Goal: Book appointment/travel/reservation

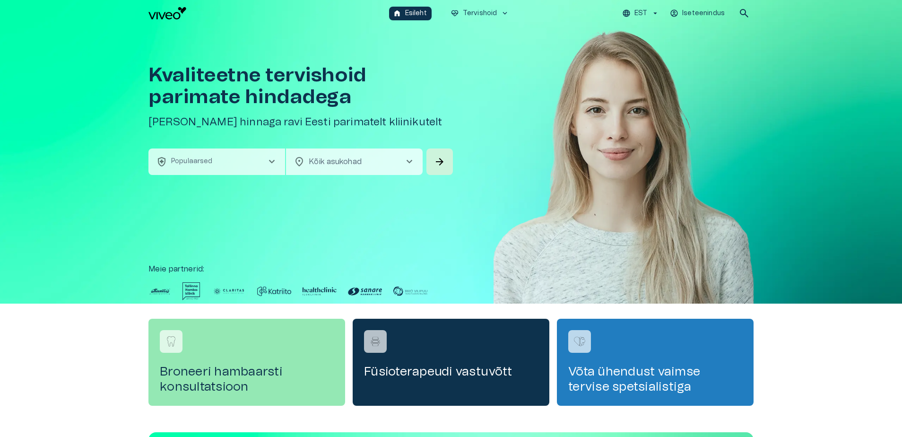
click at [269, 159] on span "chevron_right" at bounding box center [271, 161] width 11 height 11
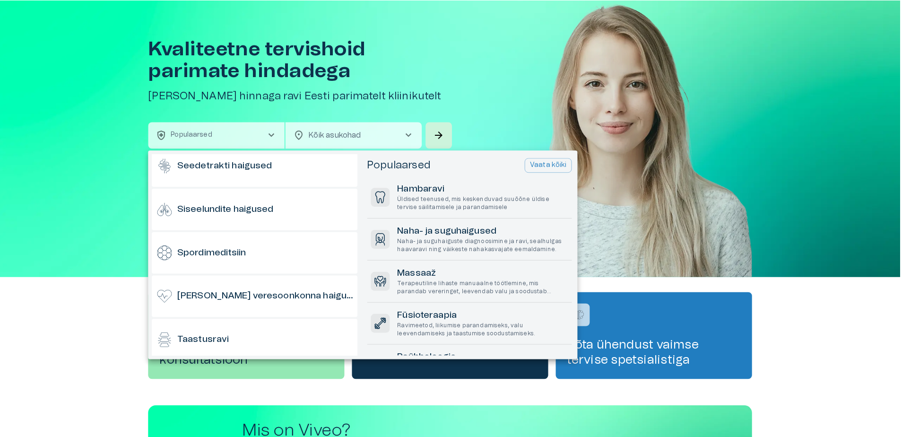
scroll to position [662, 0]
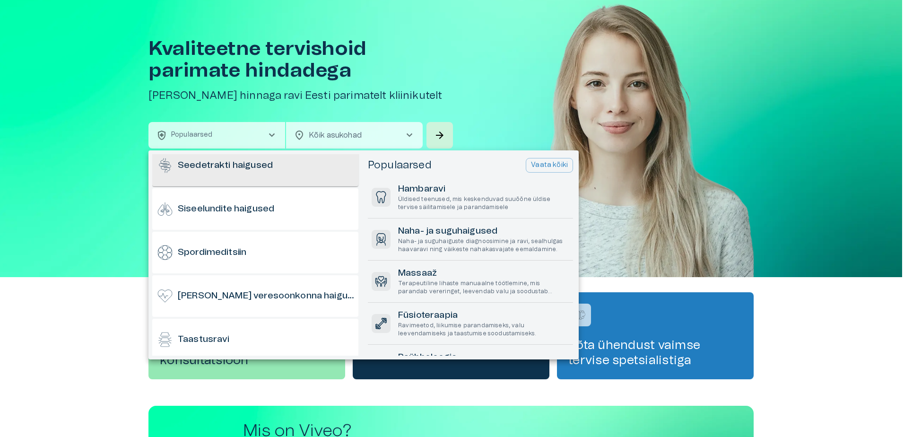
click at [221, 166] on h6 "Seedetrakti haigused" at bounding box center [225, 165] width 95 height 13
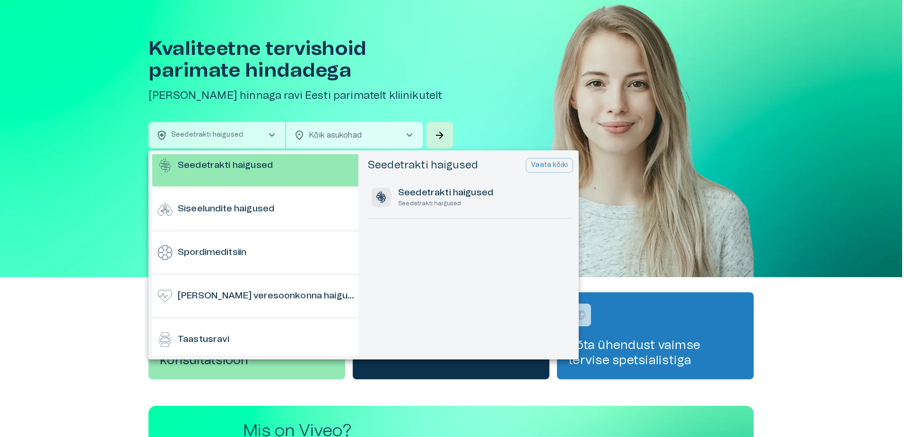
click at [438, 132] on div at bounding box center [452, 218] width 904 height 437
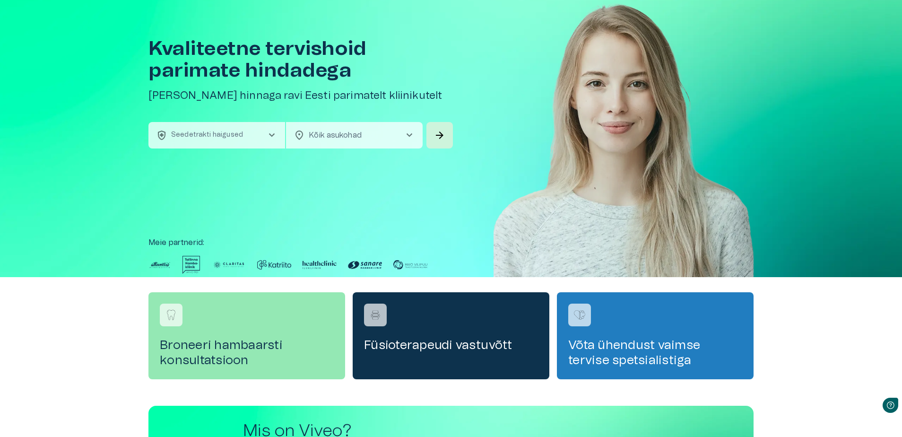
scroll to position [0, 0]
click at [438, 133] on span "arrow_forward" at bounding box center [439, 135] width 11 height 11
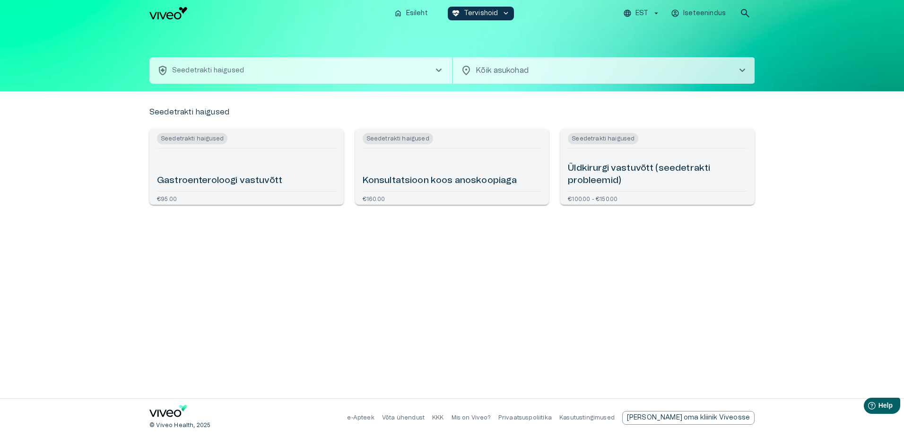
click at [260, 180] on h6 "Gastroenteroloogi vastuvõtt" at bounding box center [219, 180] width 125 height 13
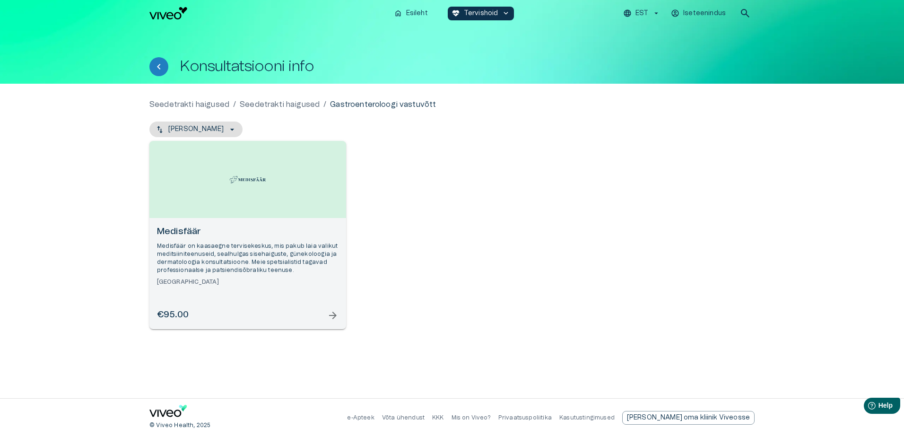
click at [333, 315] on span "arrow_forward" at bounding box center [332, 315] width 11 height 11
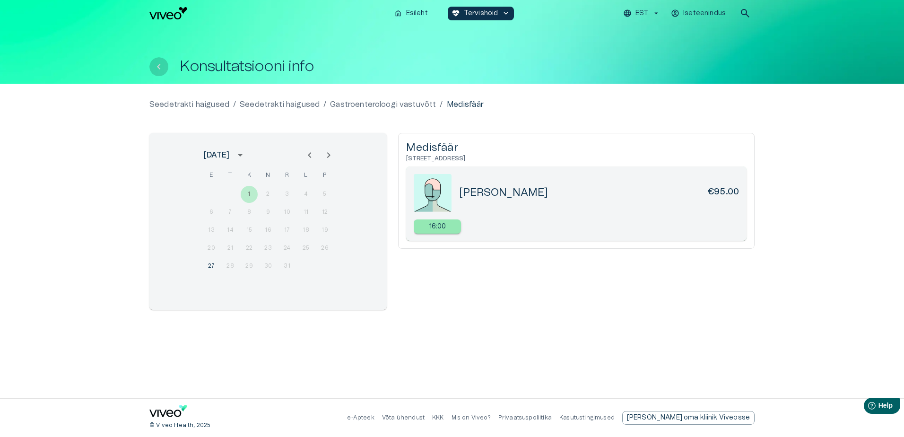
click at [152, 67] on button "Tagasi" at bounding box center [158, 66] width 19 height 19
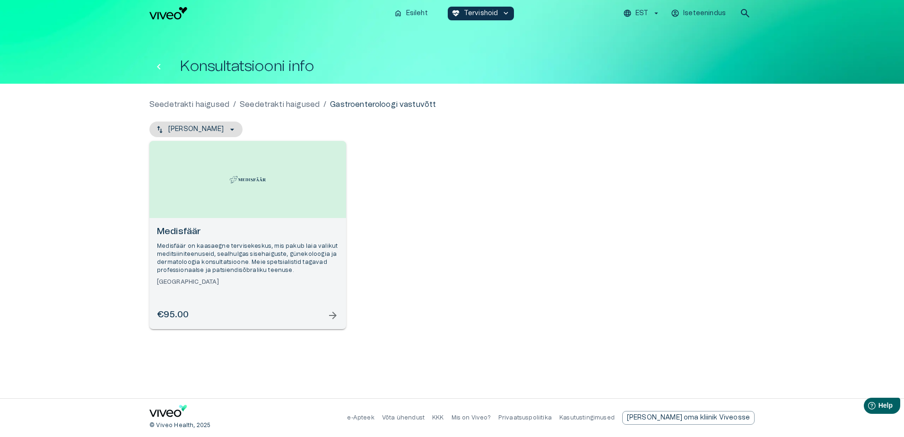
click at [161, 64] on icon "Tagasi" at bounding box center [158, 66] width 11 height 11
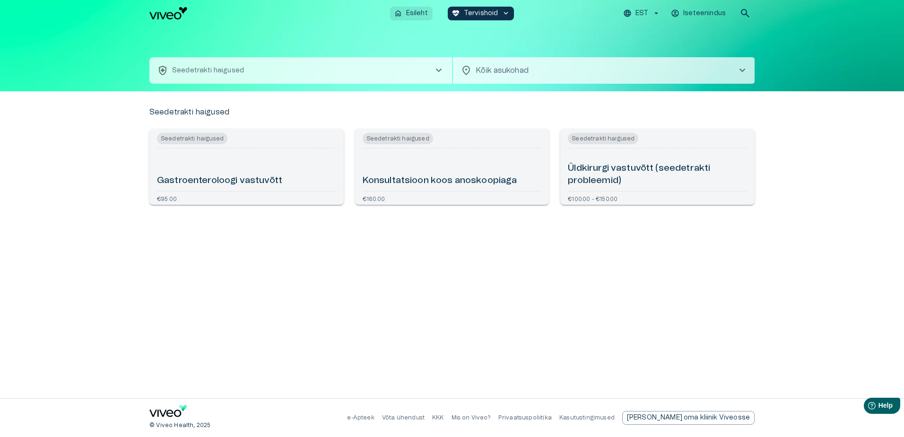
click at [415, 8] on button "home Esileht" at bounding box center [411, 14] width 43 height 14
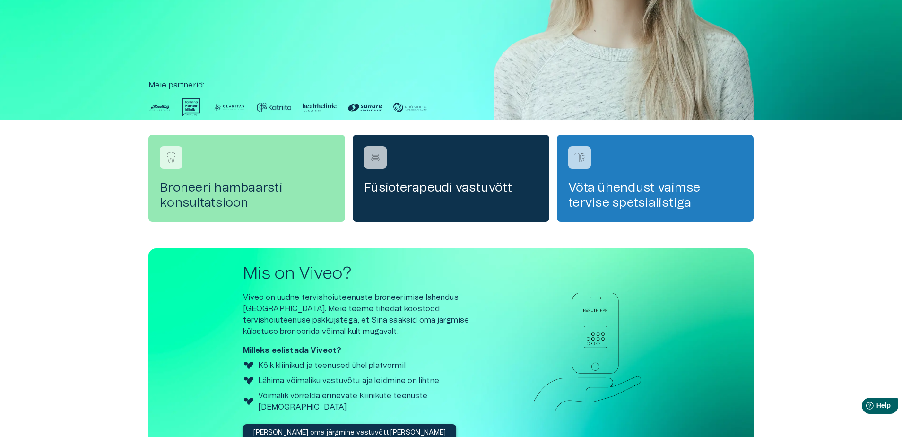
scroll to position [189, 0]
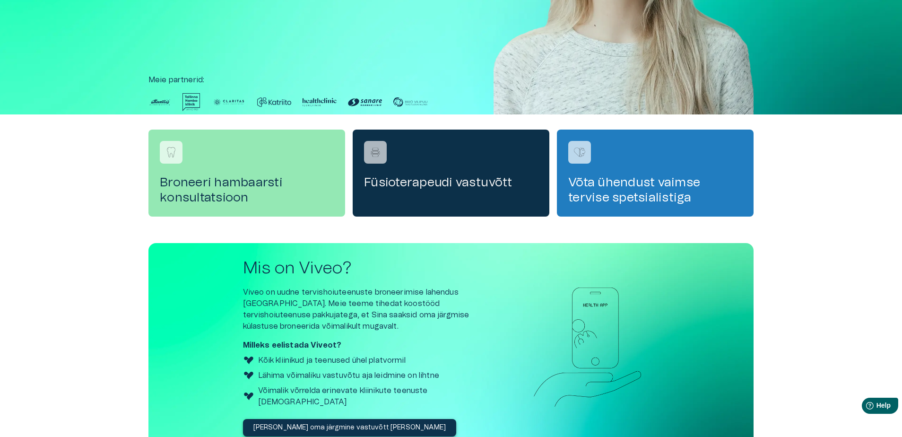
click at [483, 181] on h4 "Füsioterapeudi vastuvõtt" at bounding box center [451, 182] width 174 height 15
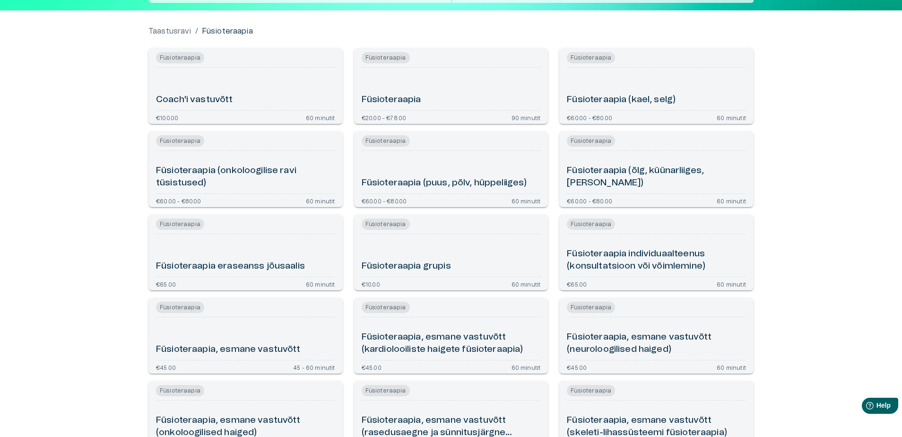
scroll to position [95, 0]
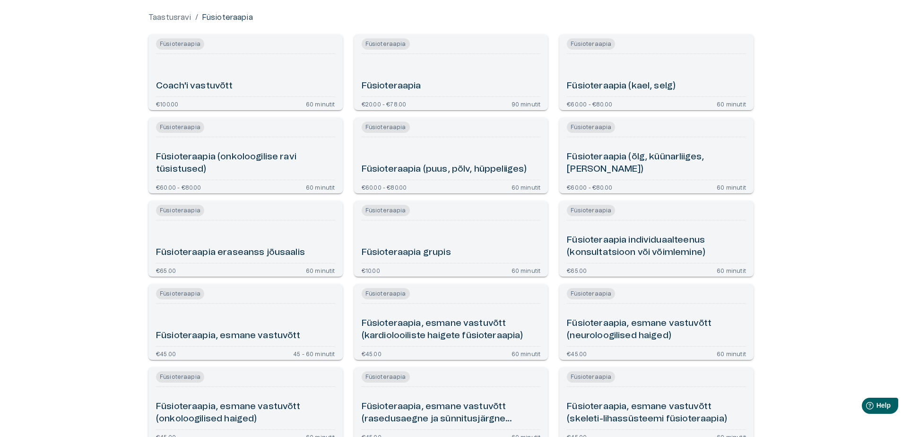
click at [412, 167] on h6 "Füsioteraapia (puus, põlv, hüppeliiges)" at bounding box center [444, 169] width 165 height 13
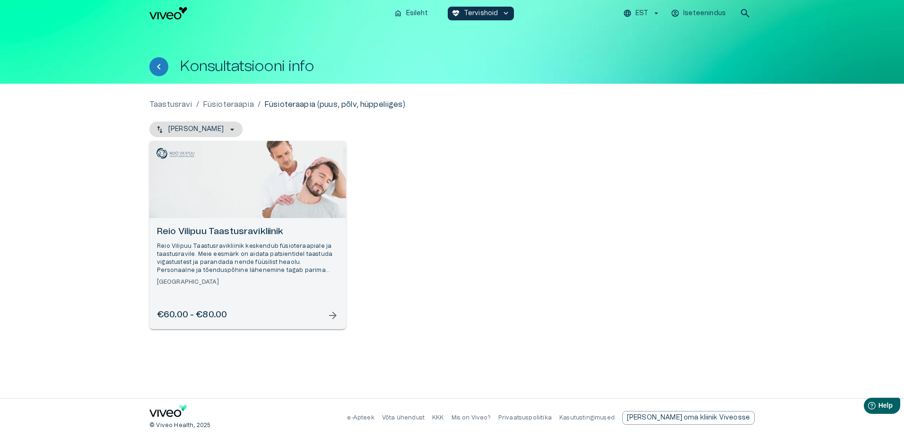
click at [332, 316] on span "arrow_forward" at bounding box center [332, 315] width 11 height 11
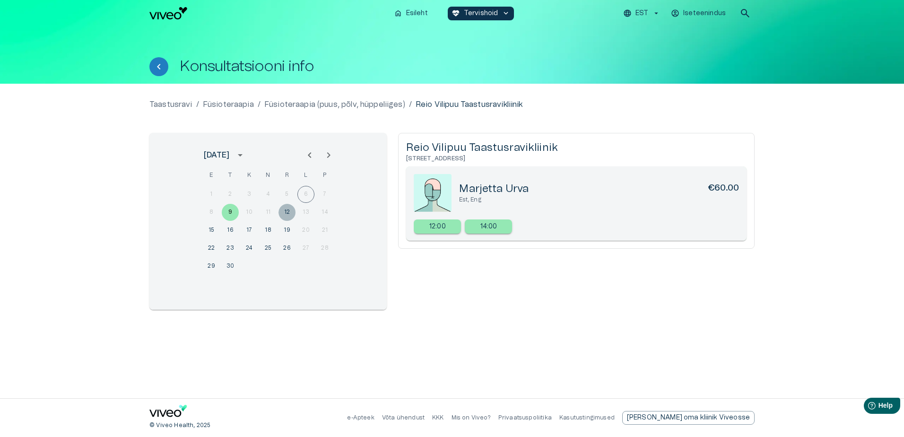
click at [288, 209] on button "12" at bounding box center [286, 212] width 17 height 17
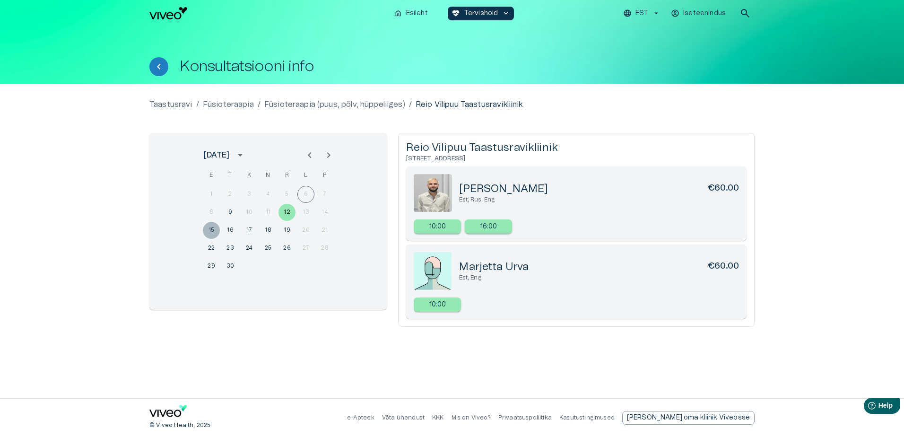
click at [211, 226] on button "15" at bounding box center [211, 230] width 17 height 17
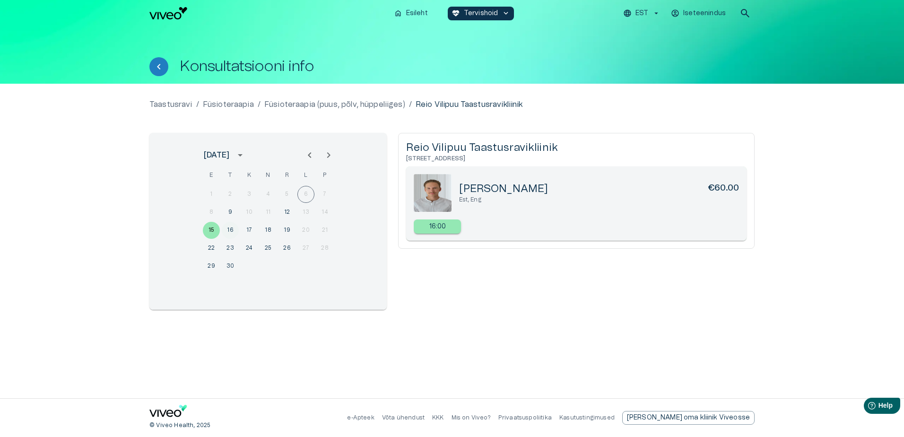
click at [230, 229] on button "16" at bounding box center [230, 230] width 17 height 17
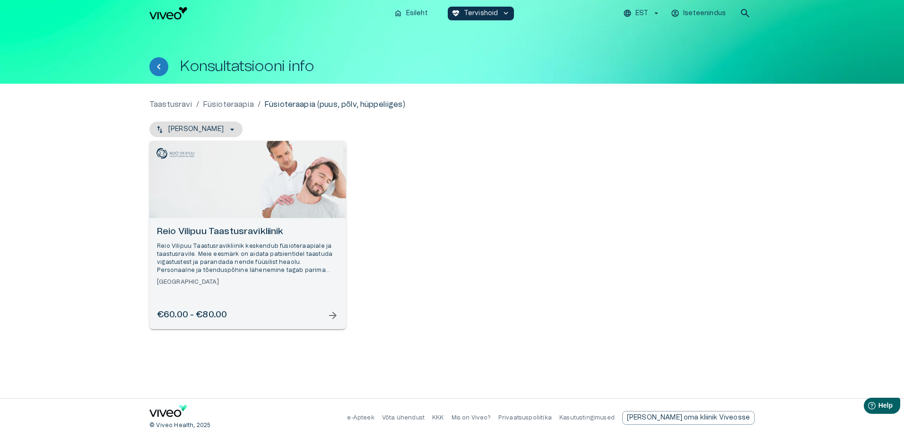
click at [226, 70] on h1 "Konsultatsiooni info" at bounding box center [247, 66] width 134 height 17
click at [155, 65] on icon "Tagasi" at bounding box center [158, 66] width 11 height 11
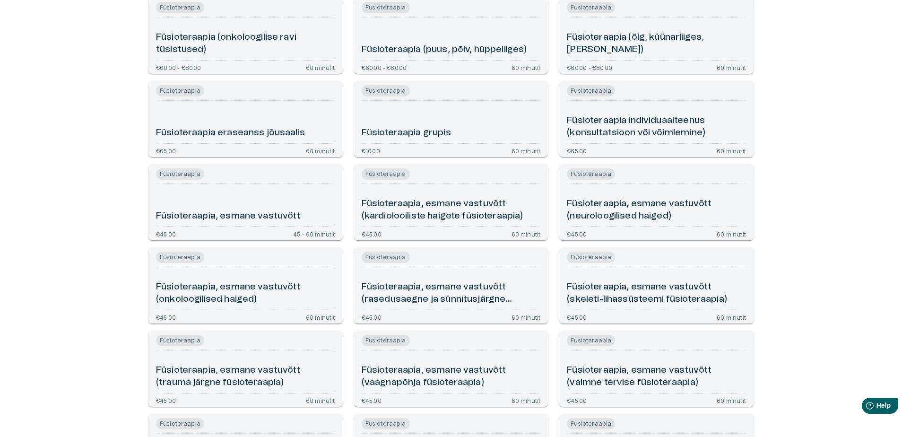
scroll to position [378, 0]
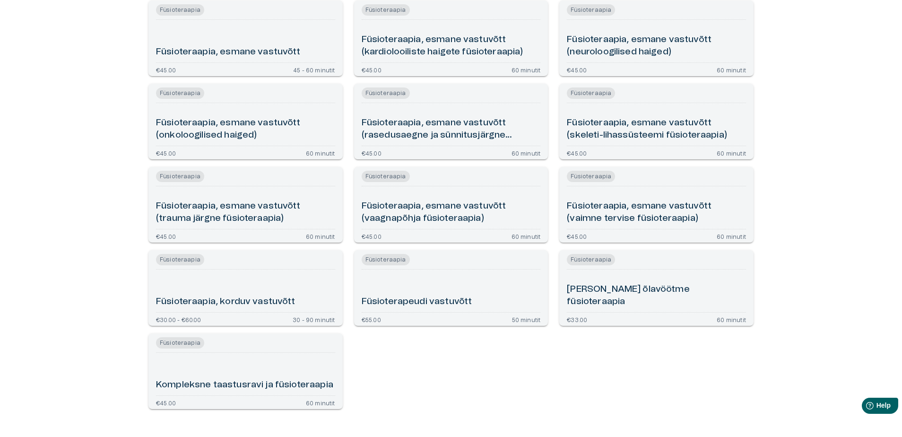
click at [660, 294] on div "[PERSON_NAME] õlavöötme füsioteraapia" at bounding box center [656, 290] width 179 height 35
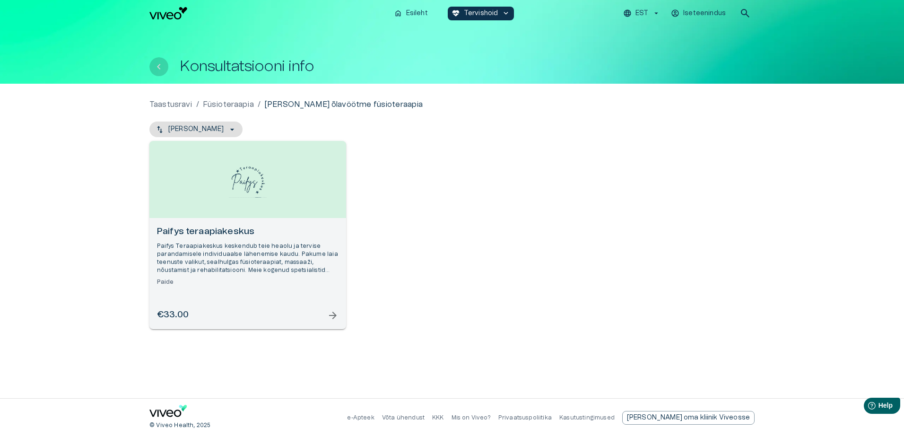
click at [156, 64] on icon "Tagasi" at bounding box center [158, 66] width 11 height 11
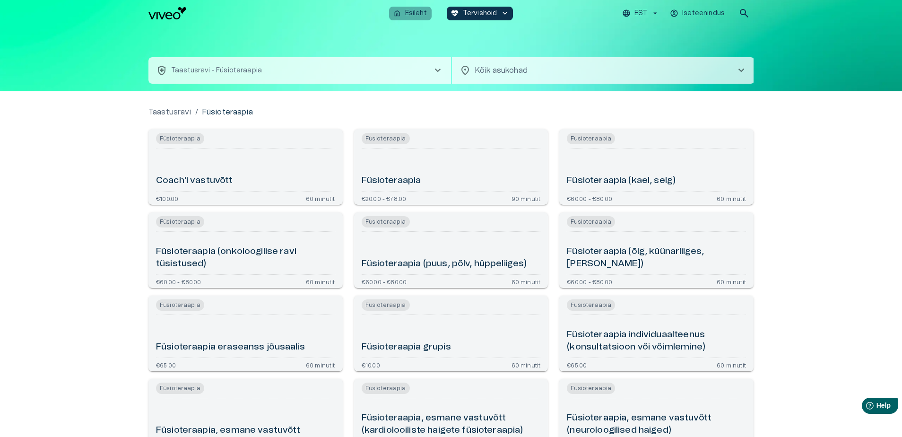
click at [414, 13] on p "Esileht" at bounding box center [416, 14] width 22 height 10
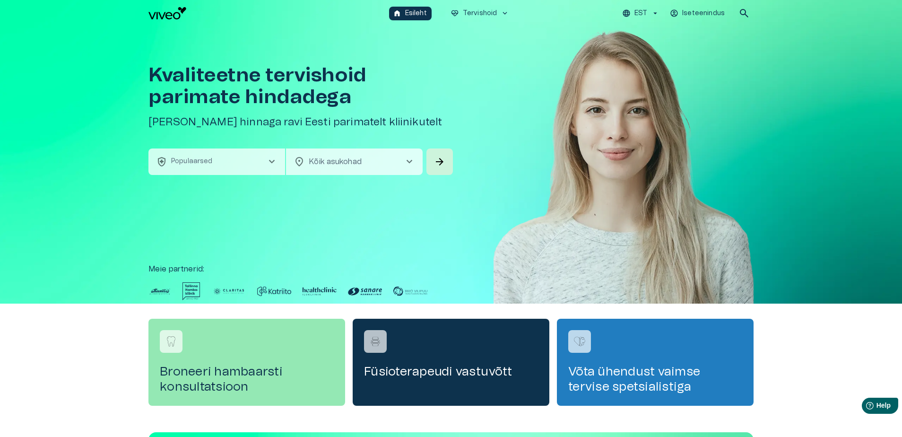
click at [274, 163] on span "chevron_right" at bounding box center [271, 161] width 11 height 11
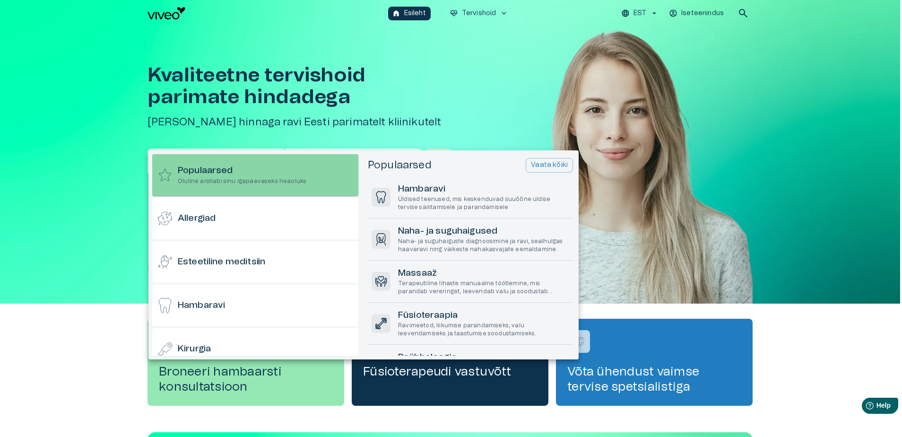
scroll to position [26, 0]
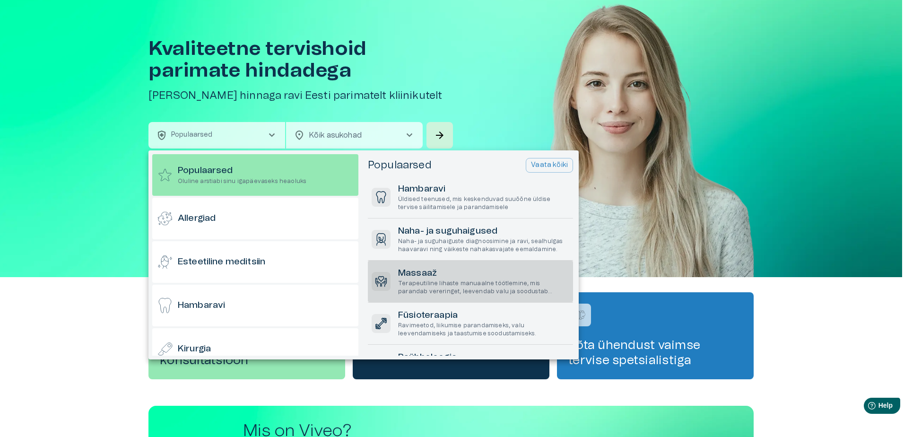
click at [414, 276] on h6 "Massaaž" at bounding box center [483, 273] width 171 height 13
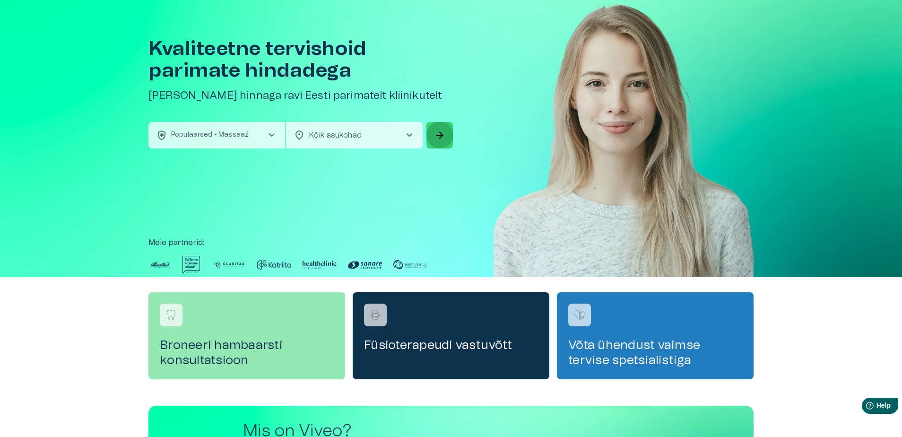
click at [434, 133] on button "arrow_forward" at bounding box center [439, 135] width 26 height 26
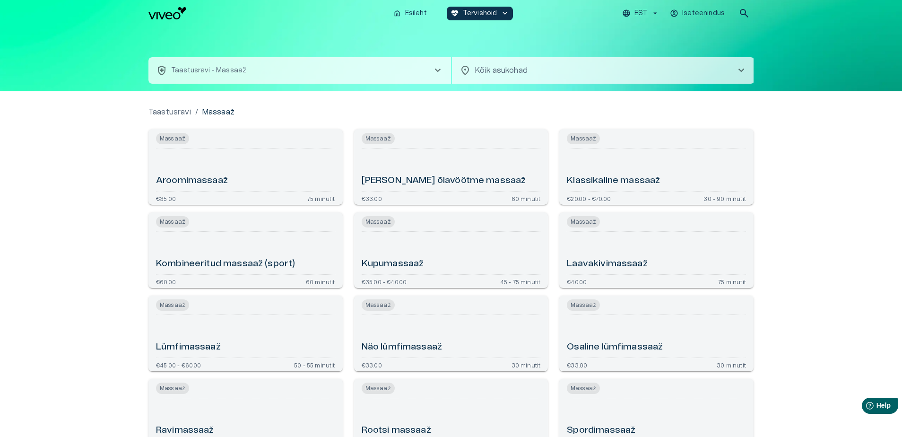
click at [177, 112] on p "Taastusravi" at bounding box center [169, 111] width 43 height 11
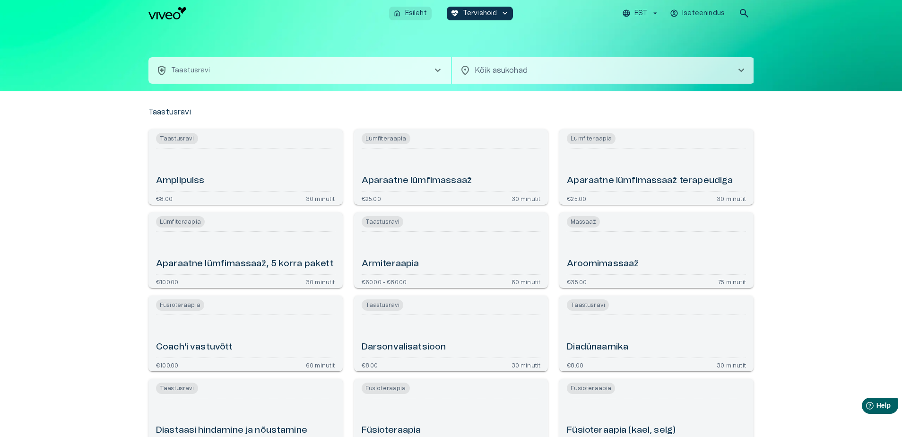
click at [416, 10] on p "Esileht" at bounding box center [416, 14] width 22 height 10
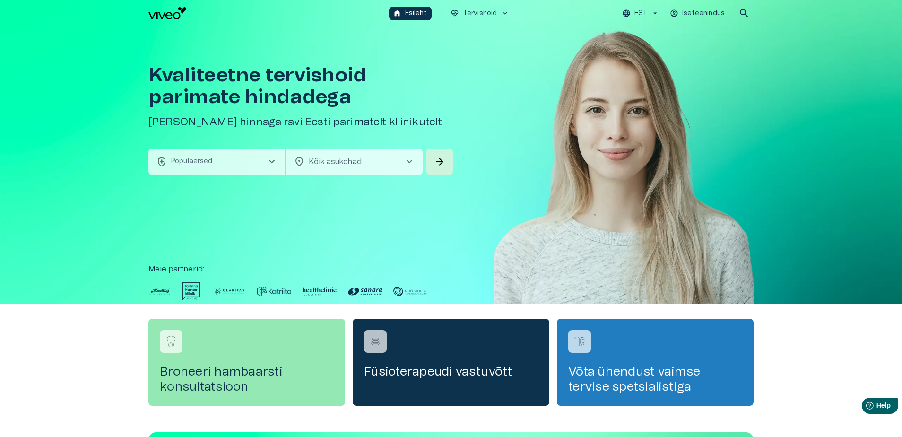
click at [272, 156] on span "chevron_right" at bounding box center [271, 161] width 11 height 11
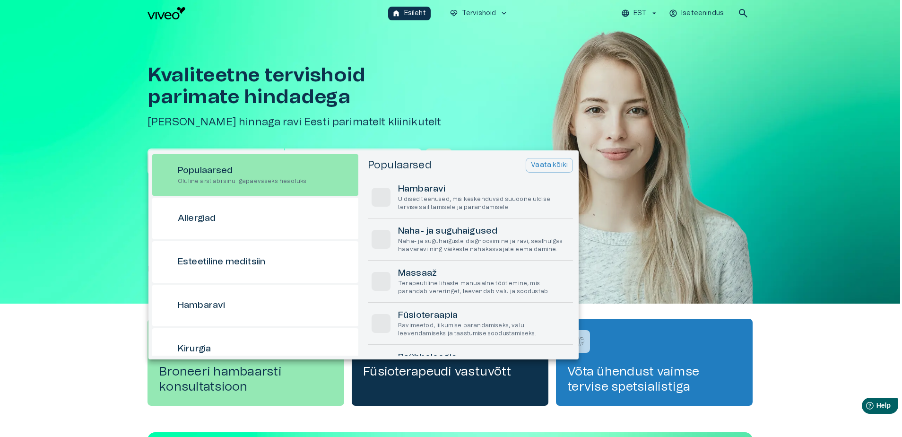
scroll to position [26, 0]
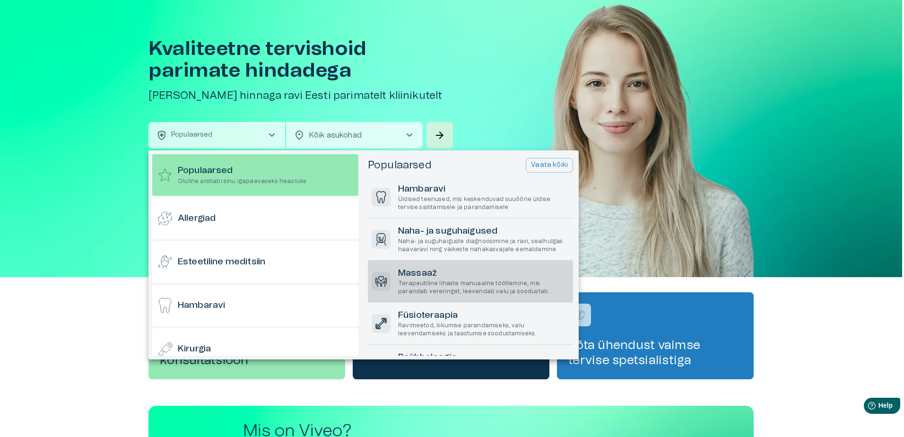
click at [427, 274] on h6 "Massaaž" at bounding box center [483, 273] width 171 height 13
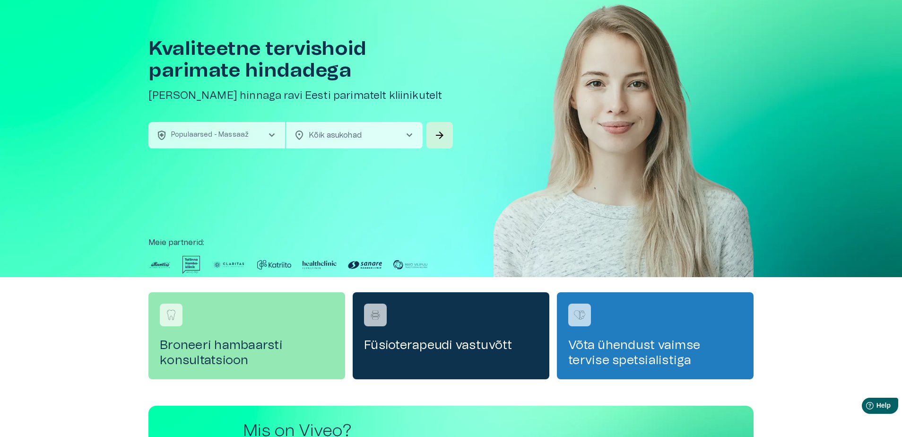
click at [408, 134] on span "chevron_right" at bounding box center [409, 135] width 11 height 11
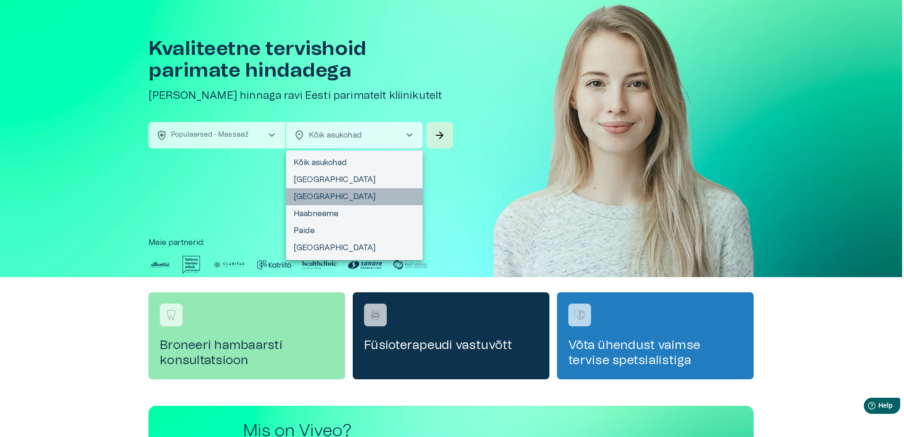
click at [334, 196] on li "[GEOGRAPHIC_DATA]" at bounding box center [354, 196] width 137 height 17
type input "**********"
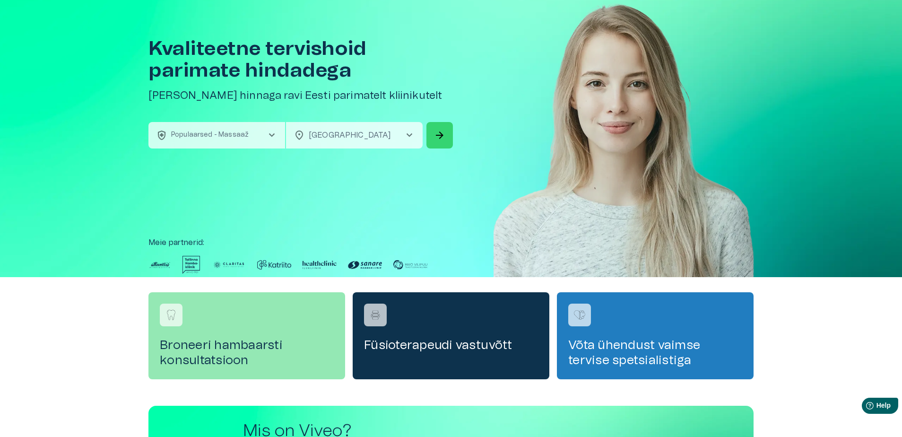
click at [440, 139] on span "arrow_forward" at bounding box center [439, 135] width 11 height 11
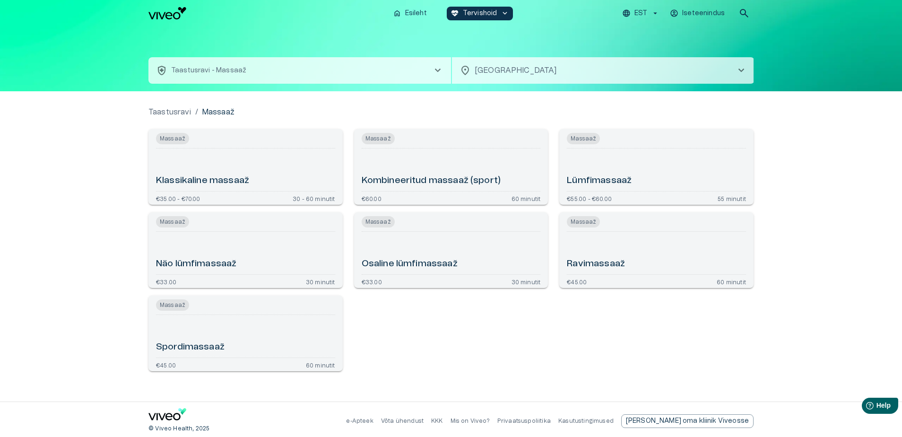
click at [575, 263] on h6 "Ravimassaaž" at bounding box center [596, 264] width 58 height 13
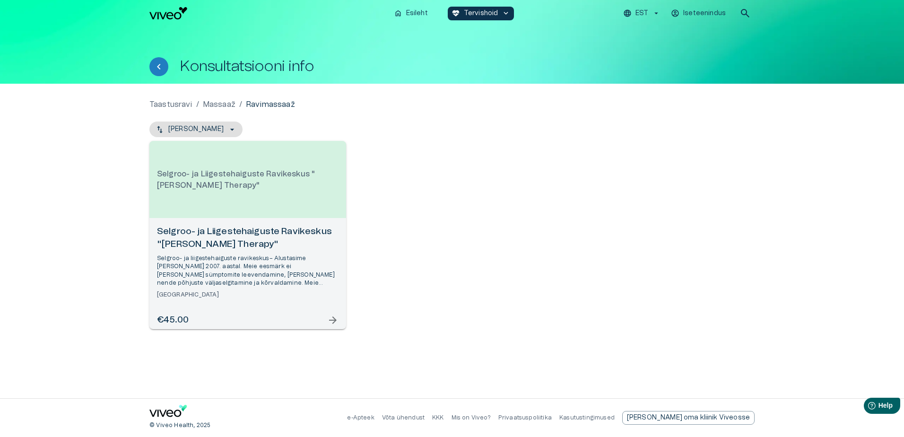
click at [333, 317] on span "arrow_forward" at bounding box center [332, 319] width 11 height 11
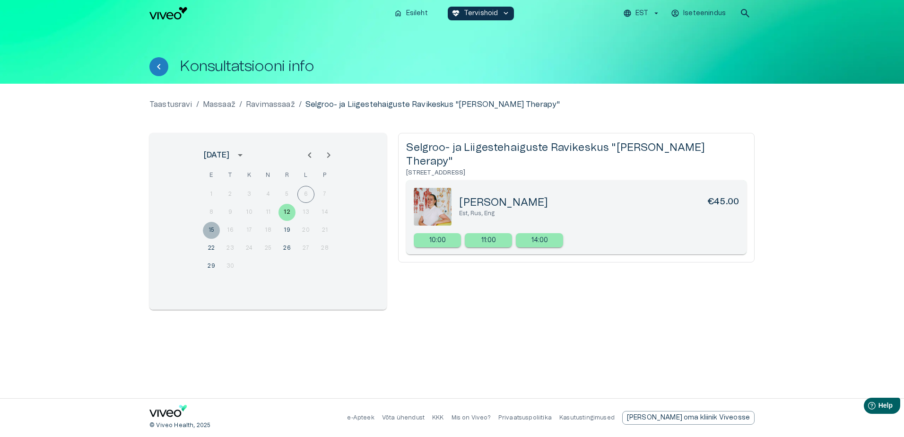
click at [211, 228] on button "15" at bounding box center [211, 230] width 17 height 17
click at [287, 228] on button "19" at bounding box center [286, 230] width 17 height 17
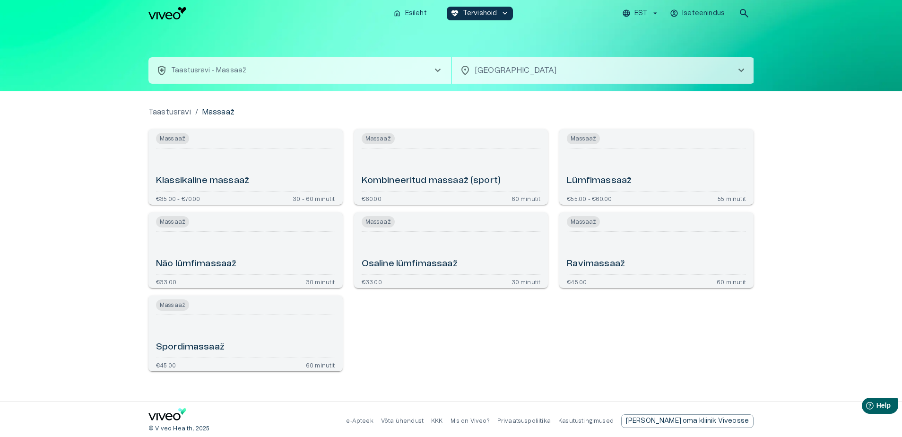
click at [224, 183] on h6 "Klassikaline massaaž" at bounding box center [202, 180] width 93 height 13
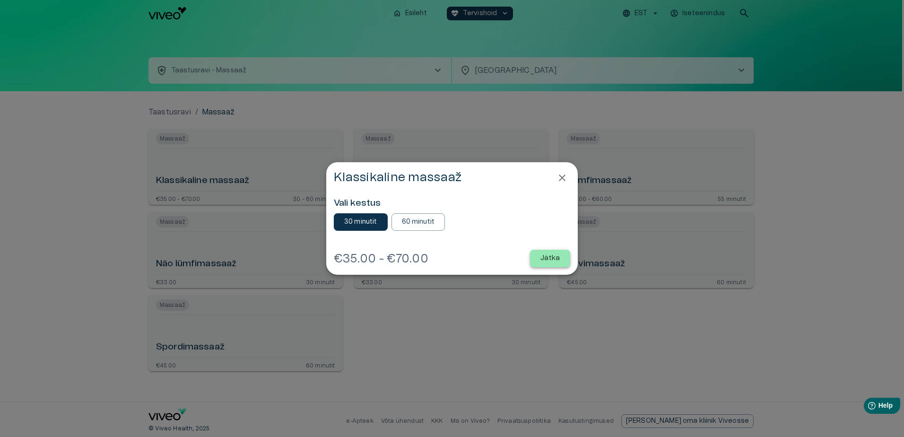
click at [549, 253] on p "Jätka" at bounding box center [549, 258] width 19 height 10
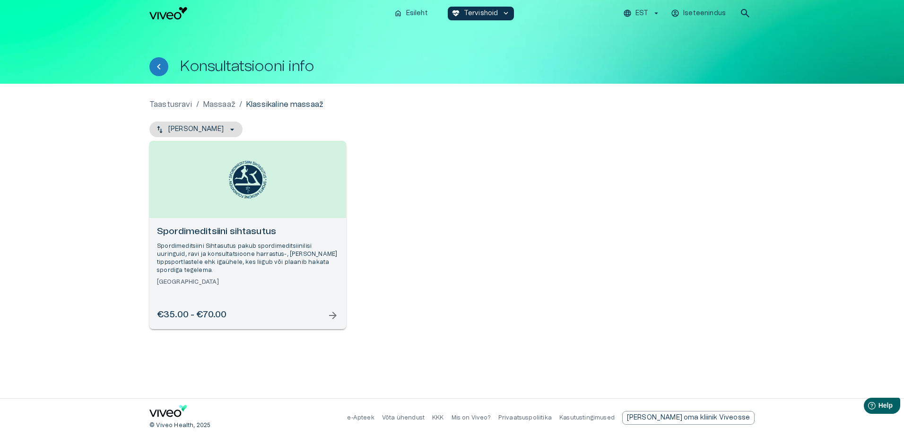
click at [231, 239] on div "Spordimeditsiini sihtasutus Spordimeditsiini Sihtasutus pakub spordimeditsiinil…" at bounding box center [248, 256] width 182 height 61
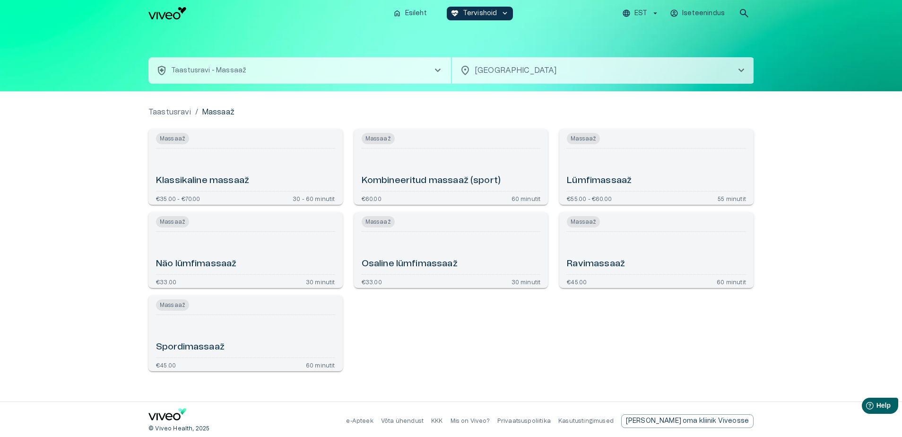
click at [444, 181] on h6 "Kombineeritud massaaž (sport)" at bounding box center [431, 180] width 139 height 13
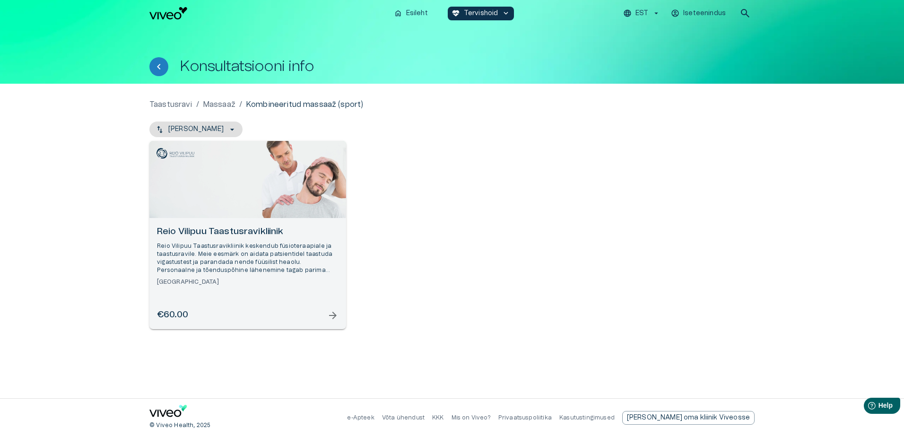
click at [337, 316] on span "arrow_forward" at bounding box center [332, 315] width 11 height 11
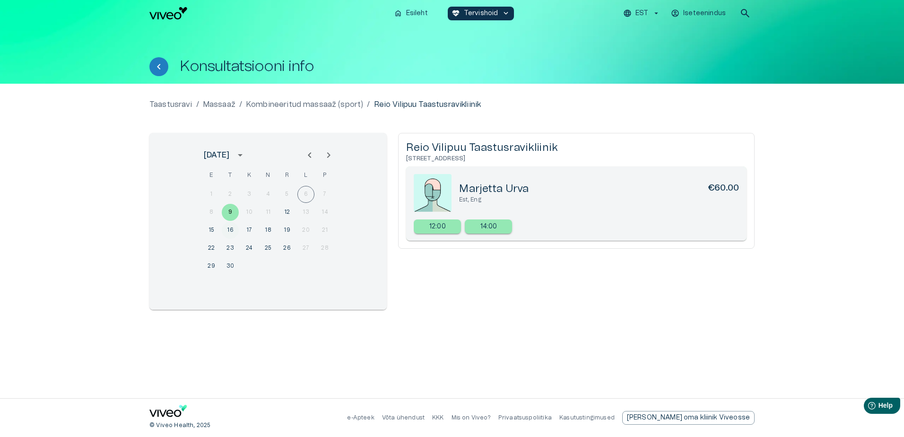
click at [229, 227] on button "16" at bounding box center [230, 230] width 17 height 17
